Goal: Check status: Check status

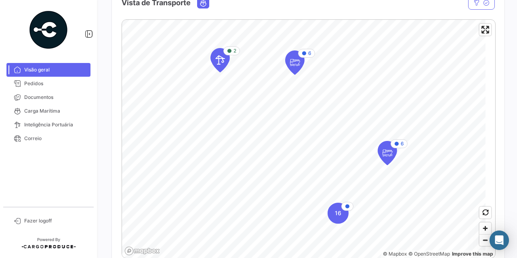
scroll to position [161, 0]
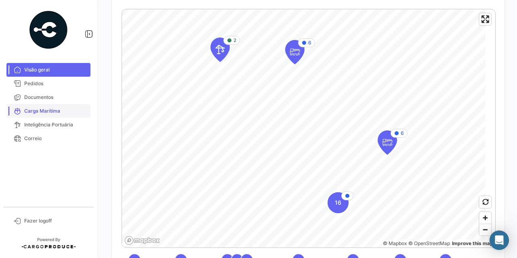
click at [32, 112] on span "Carga Marítima" at bounding box center [55, 110] width 63 height 7
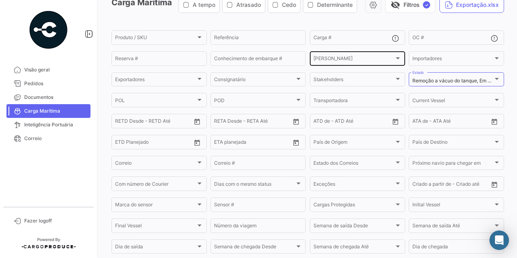
scroll to position [83, 0]
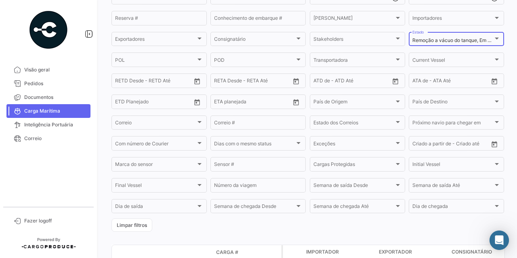
click at [497, 46] on div "Remoção a vácuo do tanque, Em trânsito para POD, Baixado em POT, Baixado em POD…" at bounding box center [455, 39] width 95 height 16
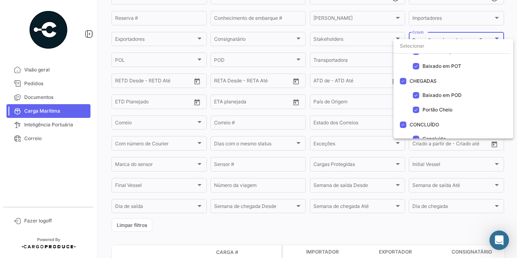
scroll to position [61, 0]
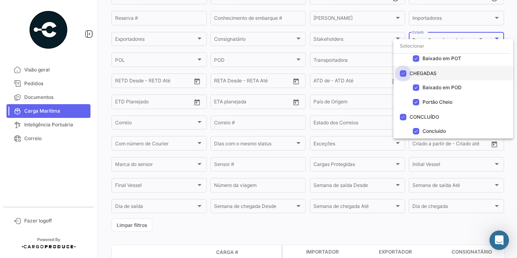
drag, startPoint x: 402, startPoint y: 75, endPoint x: 399, endPoint y: 96, distance: 21.6
click at [402, 75] on span at bounding box center [403, 73] width 6 height 6
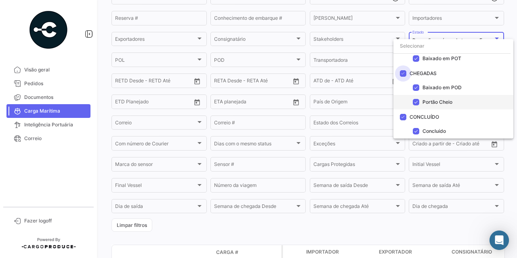
click at [402, 77] on input "CHEGADAS" at bounding box center [402, 77] width 0 height 0
checkbox input "false"
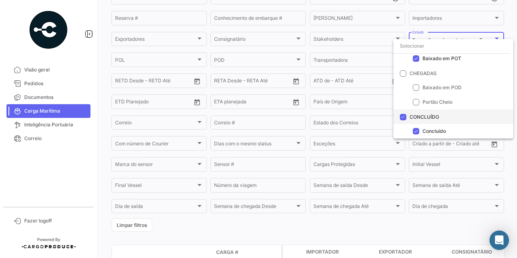
click at [403, 114] on span at bounding box center [403, 117] width 6 height 6
click at [403, 120] on input "CONCLUÍDO" at bounding box center [402, 120] width 0 height 0
checkbox input "false"
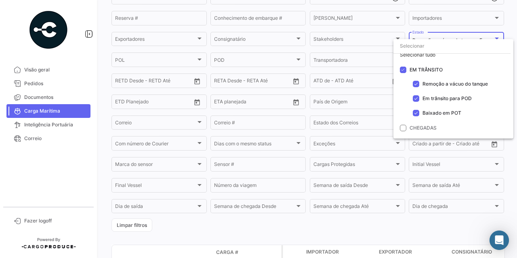
scroll to position [0, 0]
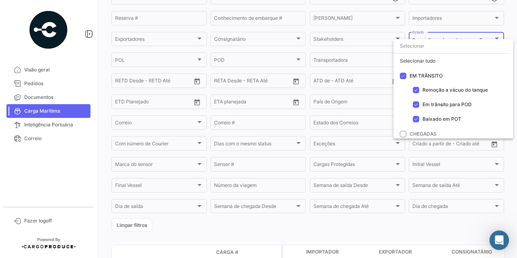
click at [103, 67] on div at bounding box center [258, 129] width 517 height 258
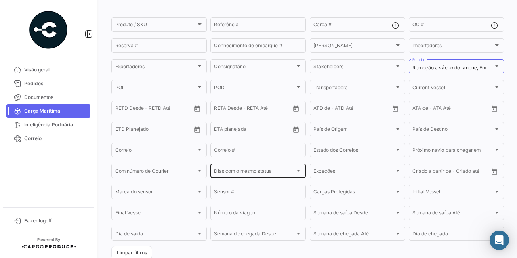
scroll to position [43, 0]
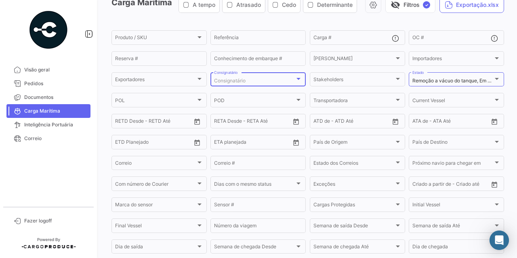
click at [292, 84] on div "Consignatário" at bounding box center [254, 81] width 81 height 6
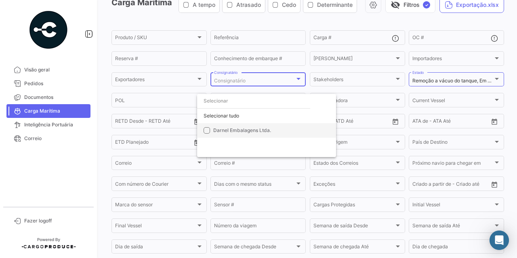
click at [243, 129] on span "Darnel Embalagens Ltda." at bounding box center [242, 130] width 58 height 6
click at [209, 39] on div at bounding box center [258, 129] width 517 height 258
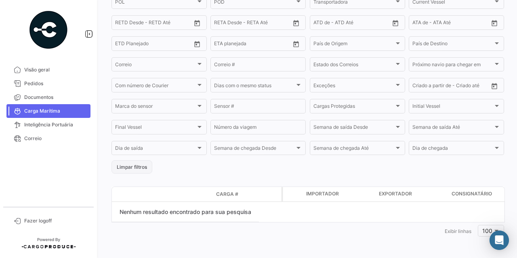
click at [135, 167] on button "Limpar filtros" at bounding box center [131, 166] width 41 height 13
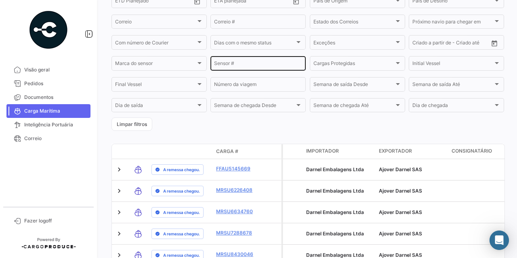
scroll to position [184, 0]
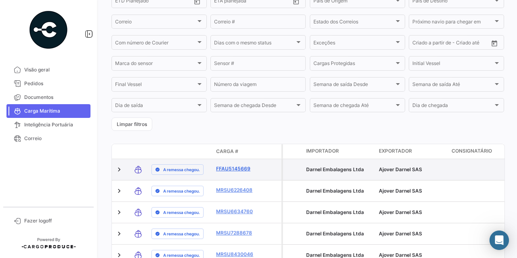
click at [228, 172] on link "FFAU5145669" at bounding box center [237, 168] width 42 height 7
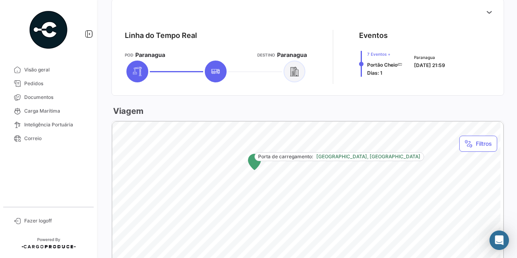
scroll to position [282, 0]
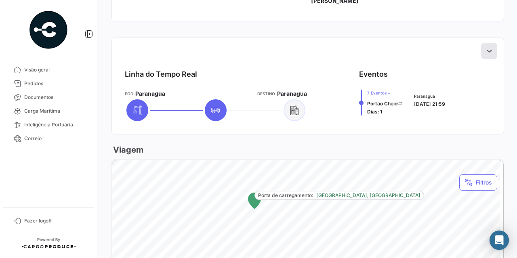
click at [485, 52] on icon at bounding box center [489, 51] width 8 height 8
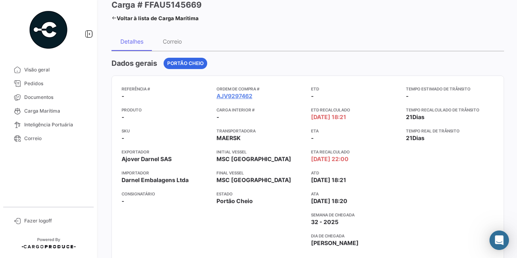
scroll to position [81, 0]
